Goal: Information Seeking & Learning: Learn about a topic

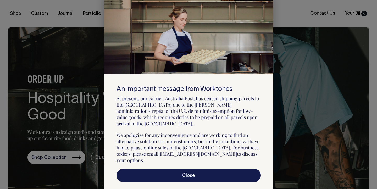
click at [266, 7] on div at bounding box center [266, 2] width 13 height 12
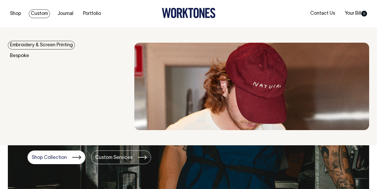
click at [33, 42] on link "Embroidery & Screen Printing" at bounding box center [41, 45] width 67 height 9
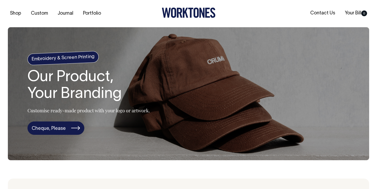
click at [56, 129] on link "Cheque, Please" at bounding box center [56, 129] width 57 height 14
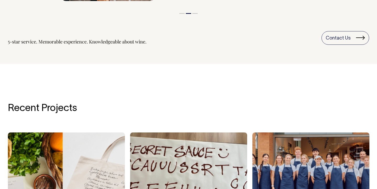
scroll to position [621, 0]
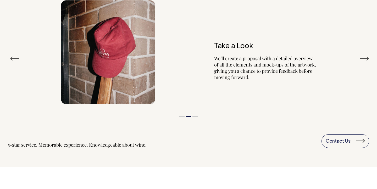
click at [367, 56] on button "Next" at bounding box center [364, 59] width 9 height 8
click at [12, 58] on button "Previous" at bounding box center [14, 59] width 9 height 8
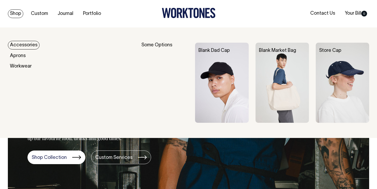
click at [334, 91] on img at bounding box center [342, 83] width 53 height 80
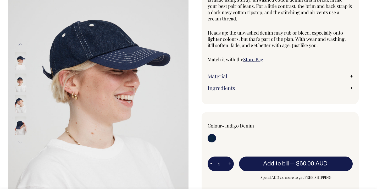
scroll to position [69, 0]
click at [19, 85] on img at bounding box center [21, 83] width 12 height 18
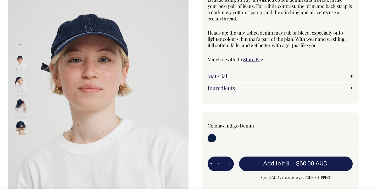
click at [20, 103] on img at bounding box center [21, 104] width 12 height 18
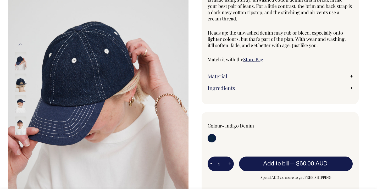
click at [21, 126] on img at bounding box center [21, 126] width 12 height 18
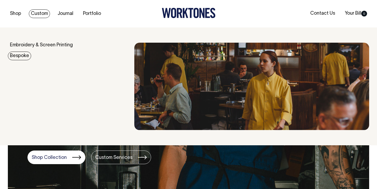
click at [20, 55] on link "Bespoke" at bounding box center [19, 56] width 23 height 9
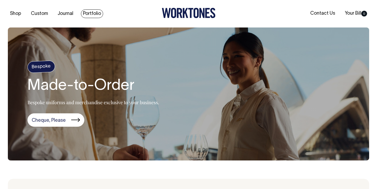
click at [86, 14] on link "Portfolio" at bounding box center [92, 13] width 22 height 9
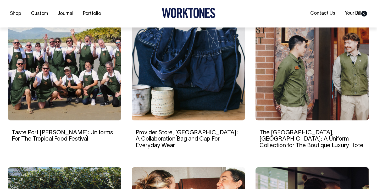
scroll to position [355, 0]
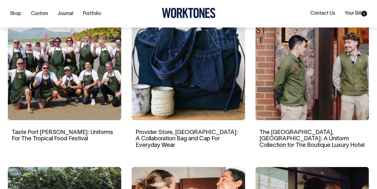
click at [196, 72] on img at bounding box center [188, 69] width 113 height 101
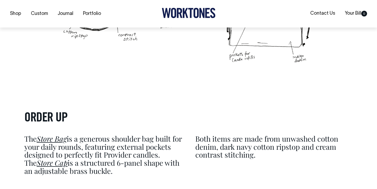
scroll to position [1183, 0]
drag, startPoint x: 115, startPoint y: 154, endPoint x: 150, endPoint y: 167, distance: 37.4
click at [150, 166] on p "The Store Bag is a generous shoulder bag built for your daily rounds, featuring…" at bounding box center [103, 155] width 158 height 40
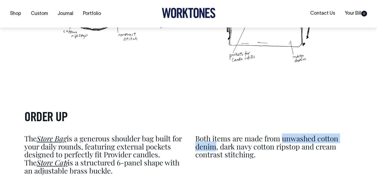
drag, startPoint x: 284, startPoint y: 130, endPoint x: 217, endPoint y: 140, distance: 68.3
click at [217, 140] on p "Both items are made from unwashed cotton denim, dark navy cotton ripstop and cr…" at bounding box center [275, 147] width 158 height 24
copy p "unwashed cotton denim"
